Goal: Navigation & Orientation: Understand site structure

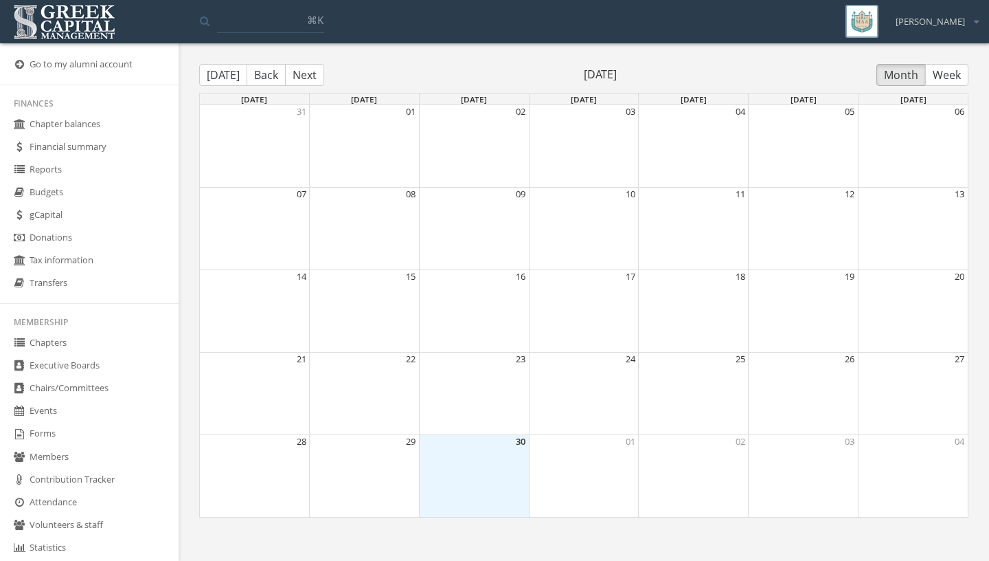
scroll to position [293, 0]
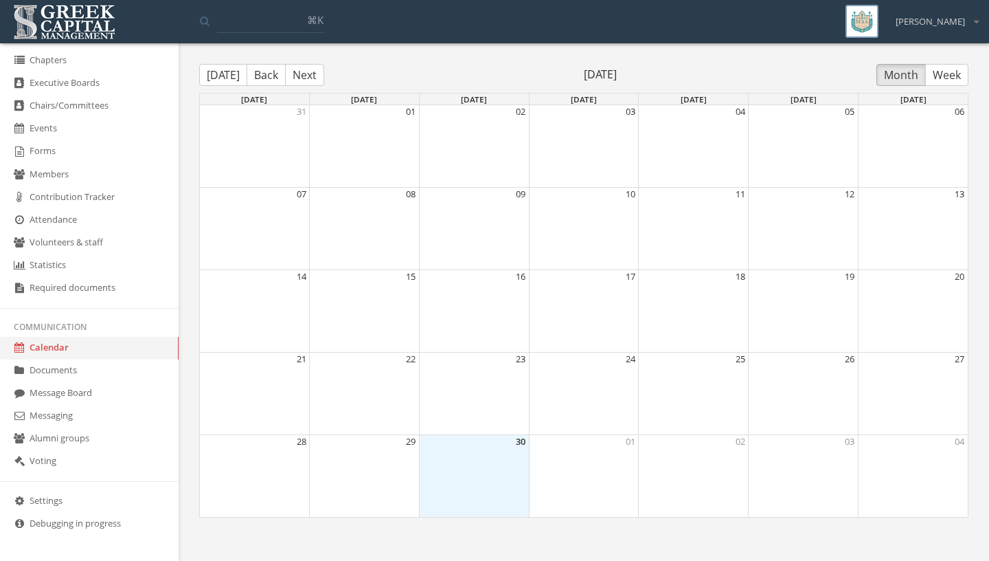
click at [65, 118] on link "Events" at bounding box center [89, 128] width 179 height 23
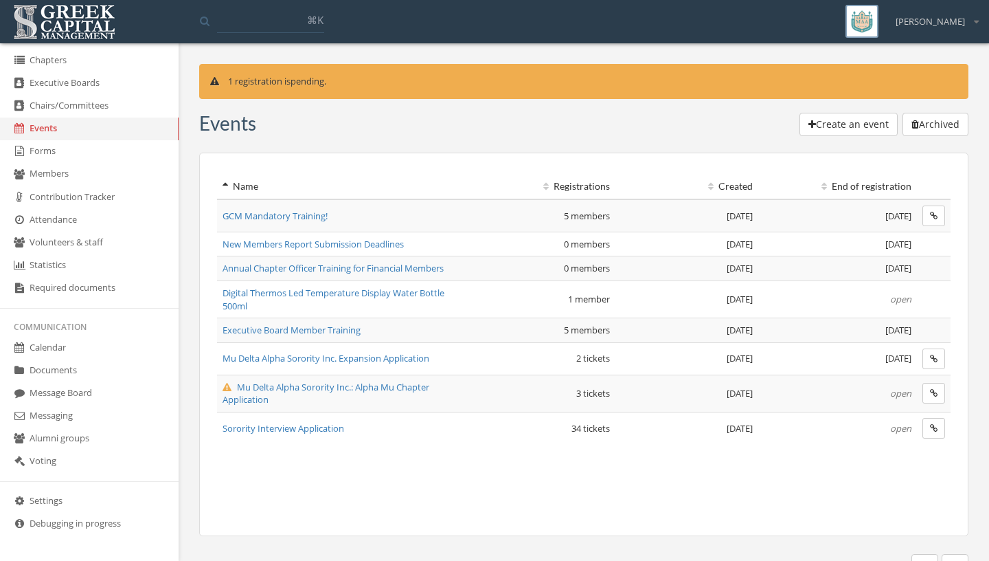
click at [101, 427] on link "Alumni groups" at bounding box center [89, 438] width 179 height 23
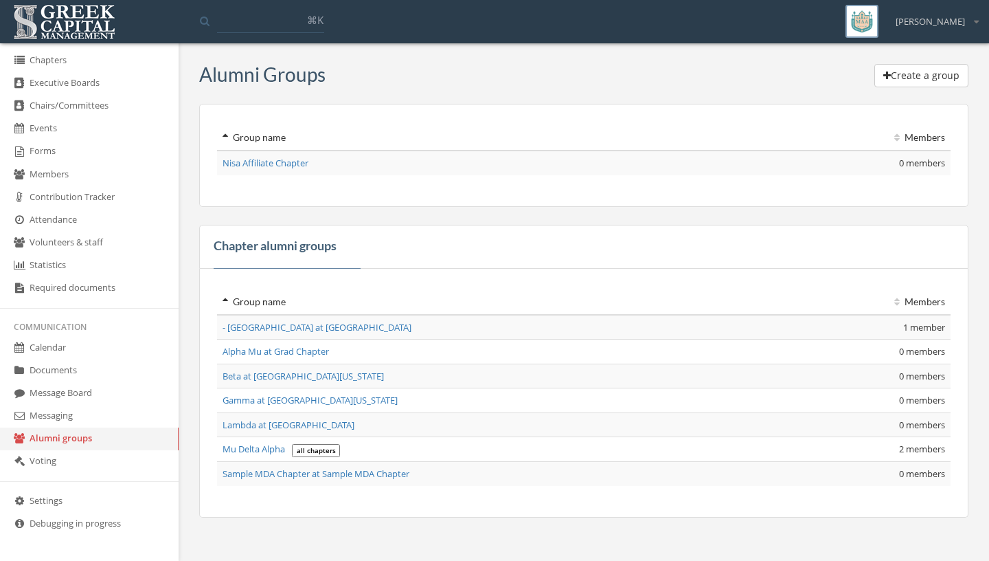
click at [91, 405] on link "Messaging" at bounding box center [89, 416] width 179 height 23
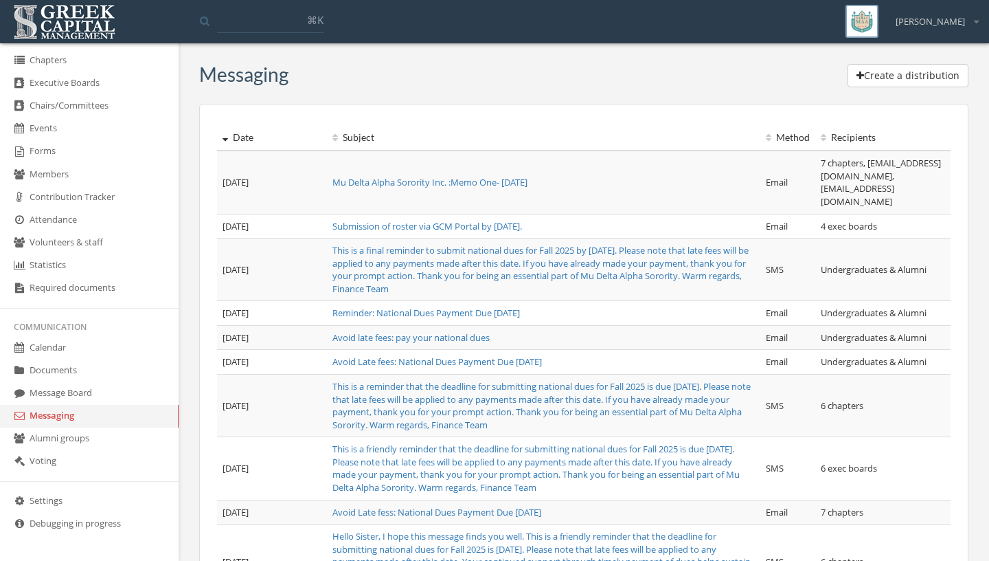
click at [52, 80] on link "Executive Boards" at bounding box center [89, 83] width 179 height 23
